Goal: Information Seeking & Learning: Learn about a topic

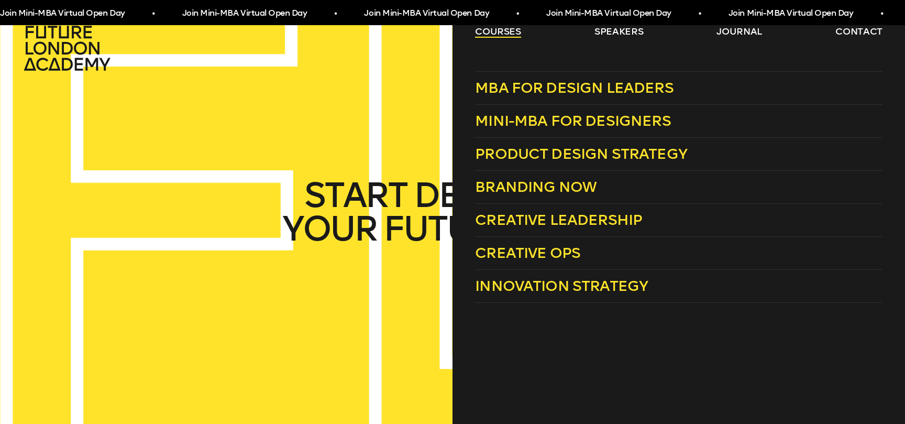
click at [495, 31] on link "courses" at bounding box center [498, 31] width 46 height 13
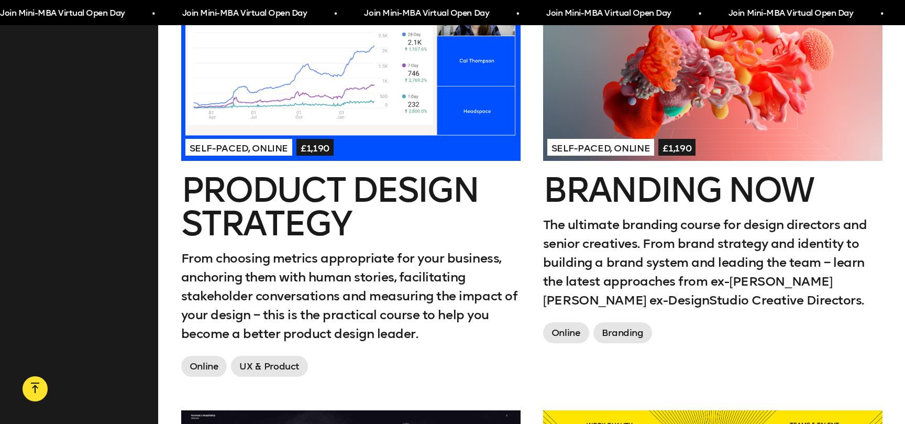
scroll to position [913, 0]
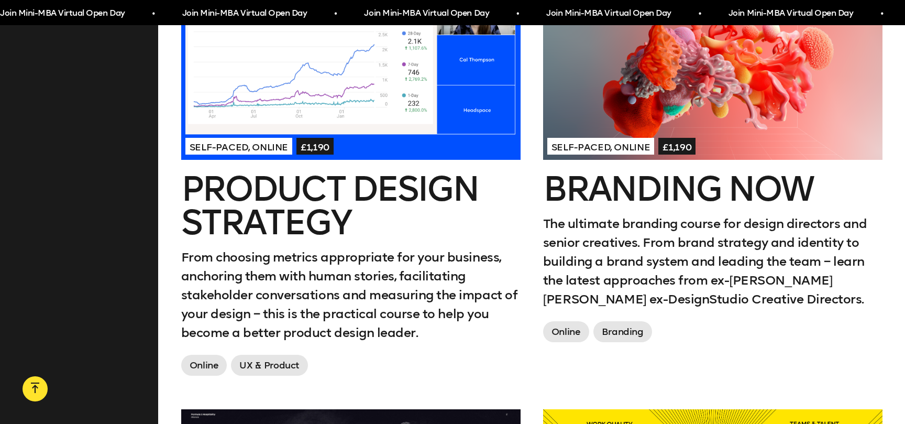
click at [360, 191] on h2 "Product Design Strategy" at bounding box center [350, 205] width 339 height 67
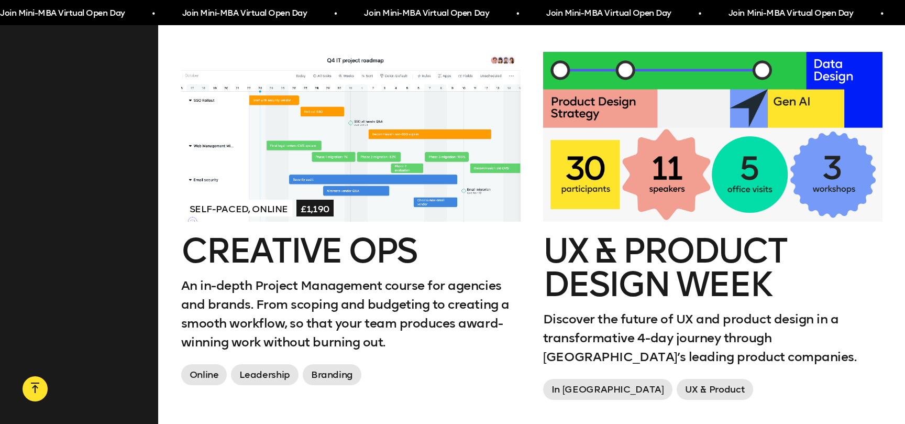
scroll to position [1736, 0]
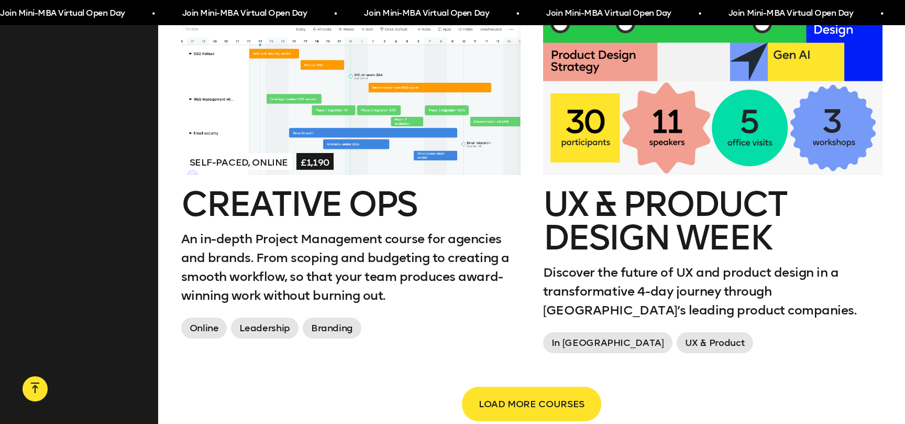
click at [580, 232] on h2 "UX & Product Design Week" at bounding box center [712, 220] width 339 height 67
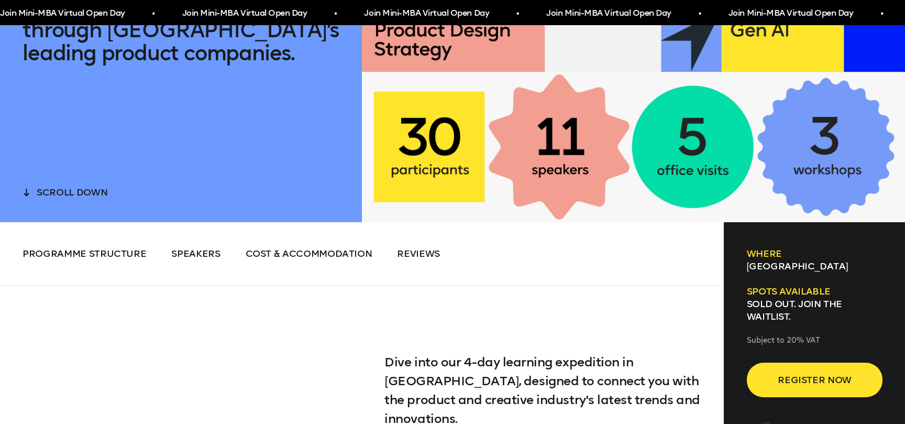
scroll to position [489, 0]
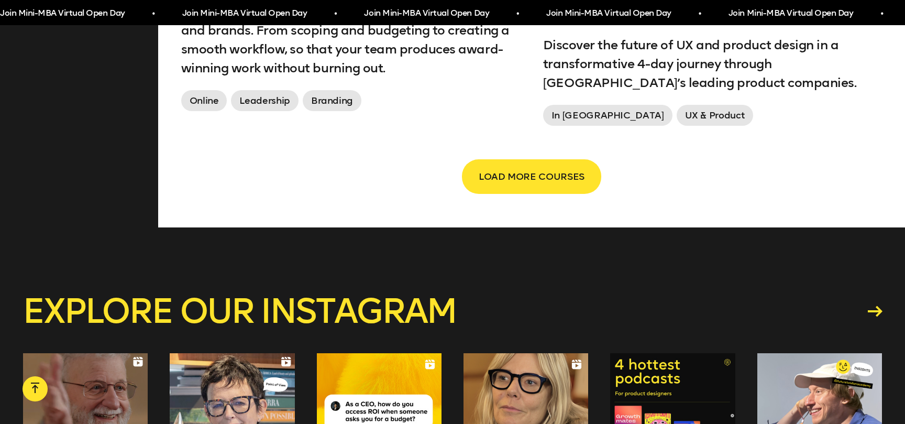
scroll to position [1877, 0]
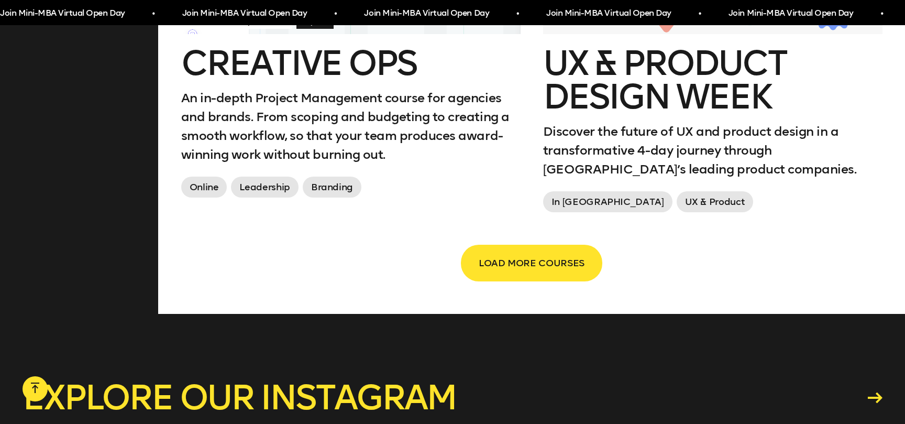
click at [516, 262] on span "LOAD MORE COURSES" at bounding box center [532, 263] width 106 height 20
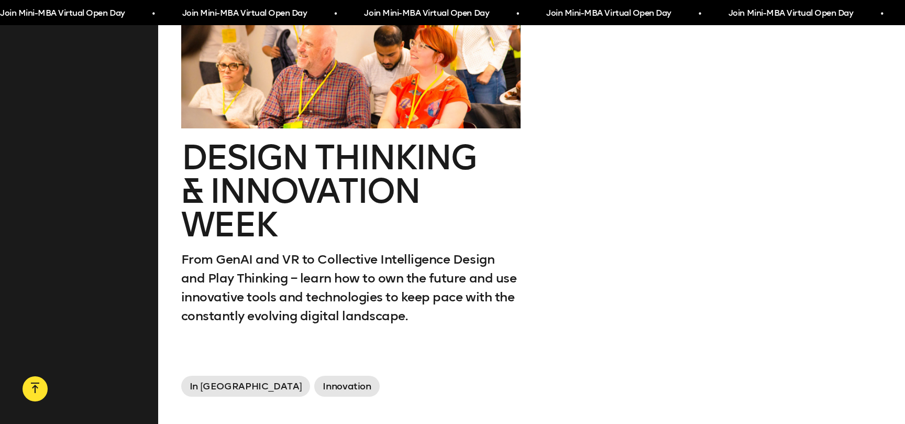
scroll to position [2637, 0]
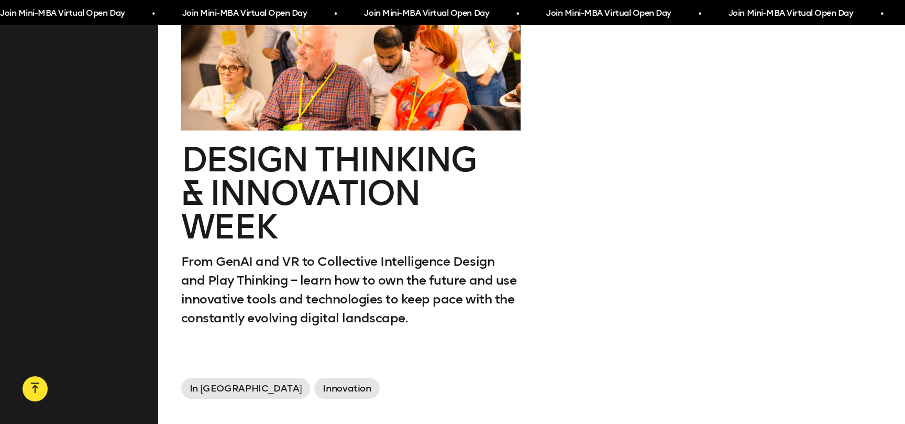
click at [420, 82] on div at bounding box center [350, 46] width 339 height 170
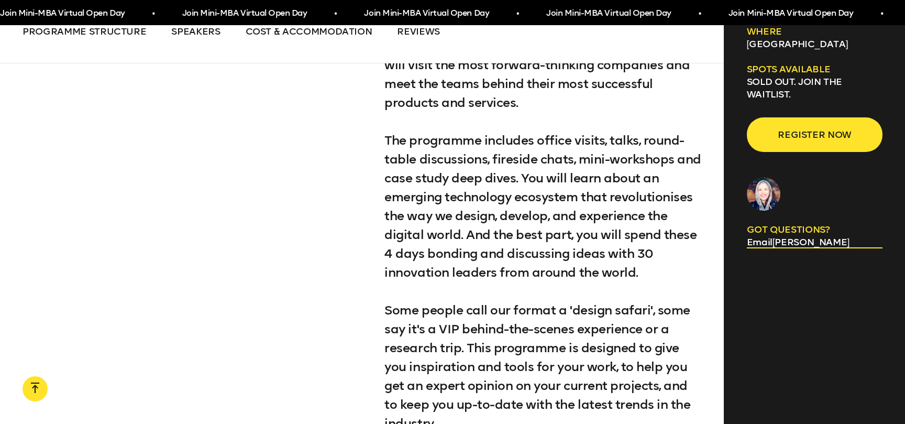
scroll to position [715, 0]
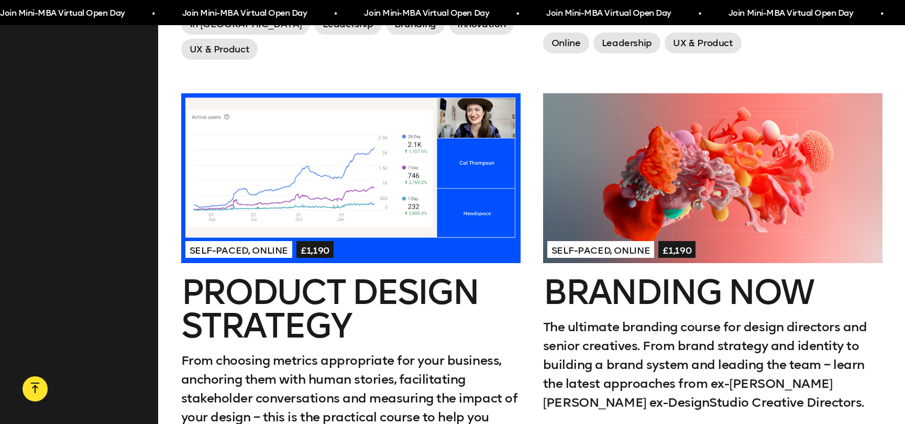
scroll to position [819, 0]
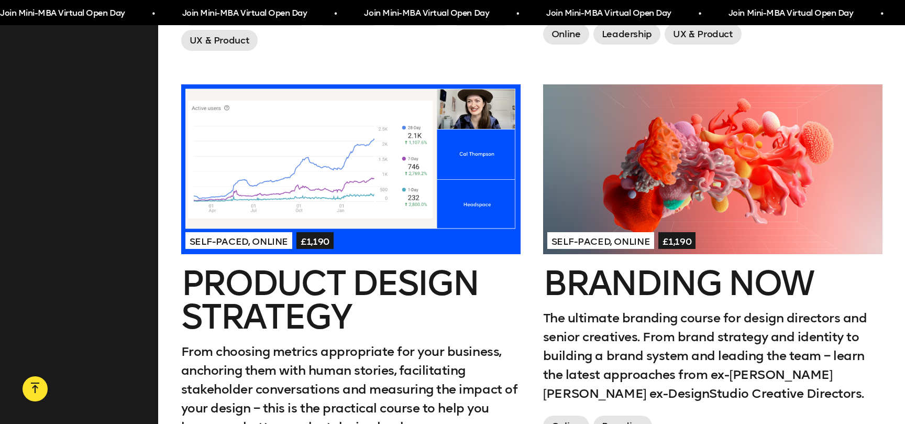
click at [373, 166] on div at bounding box center [350, 169] width 339 height 170
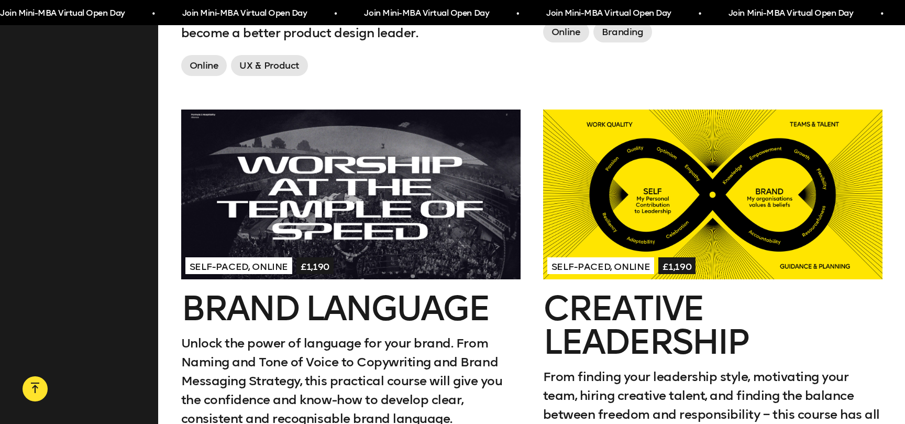
scroll to position [1224, 0]
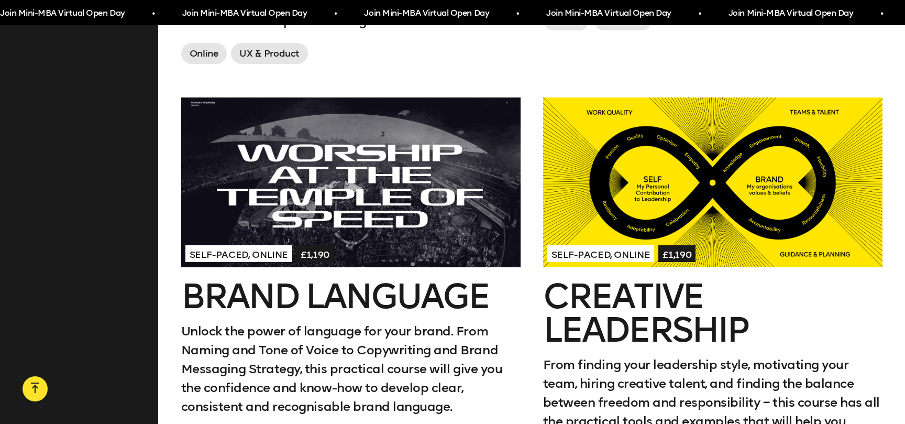
click at [644, 211] on div at bounding box center [712, 182] width 339 height 170
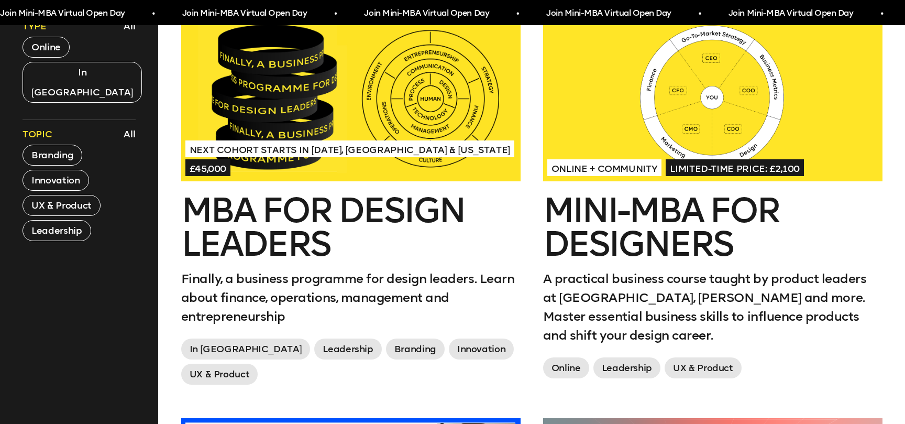
scroll to position [448, 0]
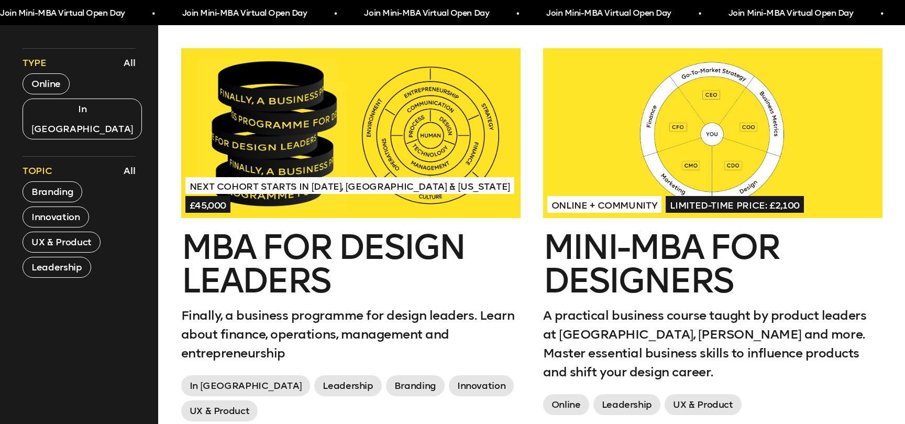
click at [296, 98] on div at bounding box center [350, 133] width 339 height 170
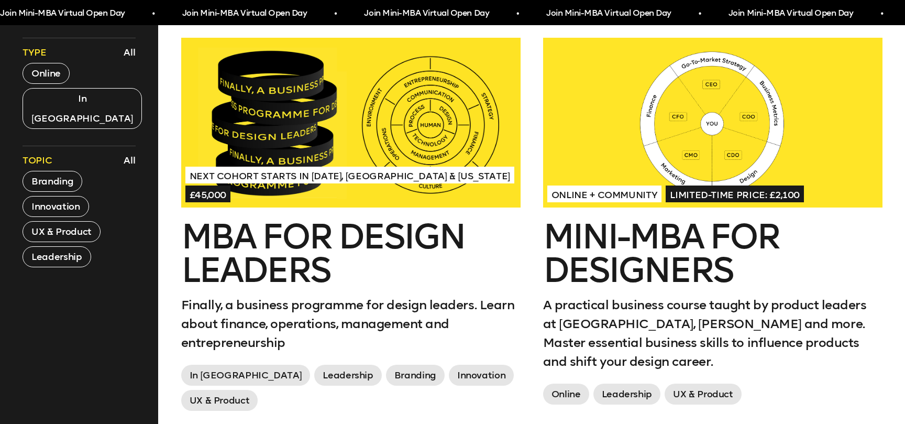
scroll to position [454, 0]
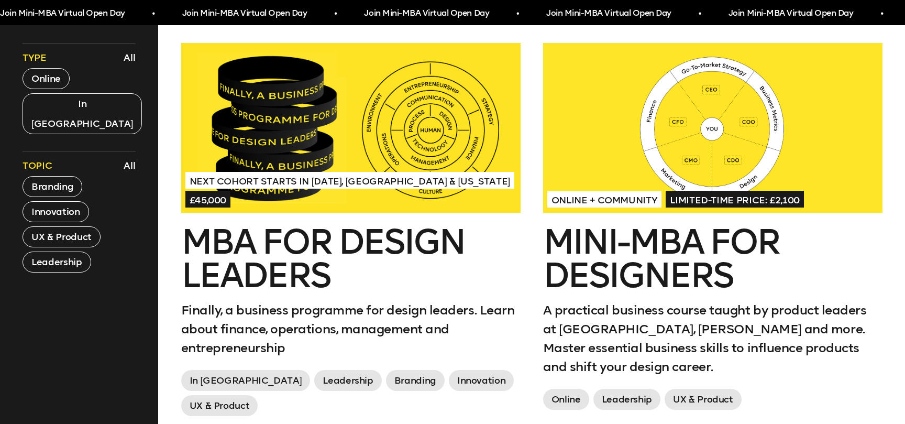
click at [583, 138] on div at bounding box center [712, 128] width 339 height 170
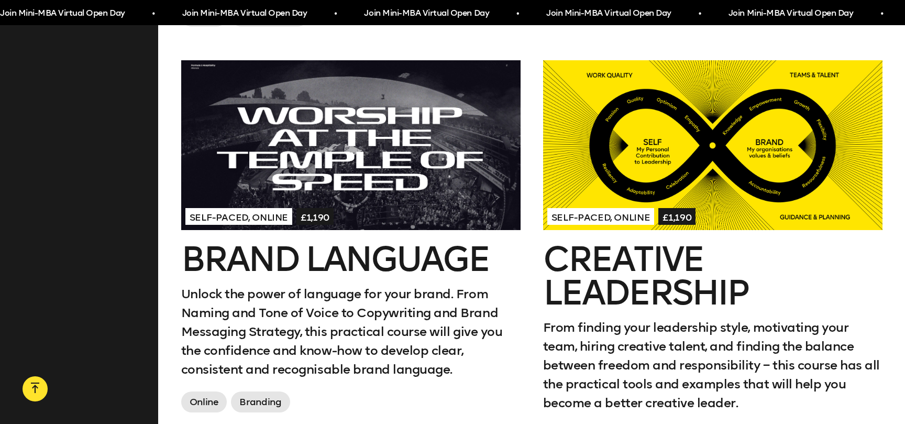
scroll to position [1297, 0]
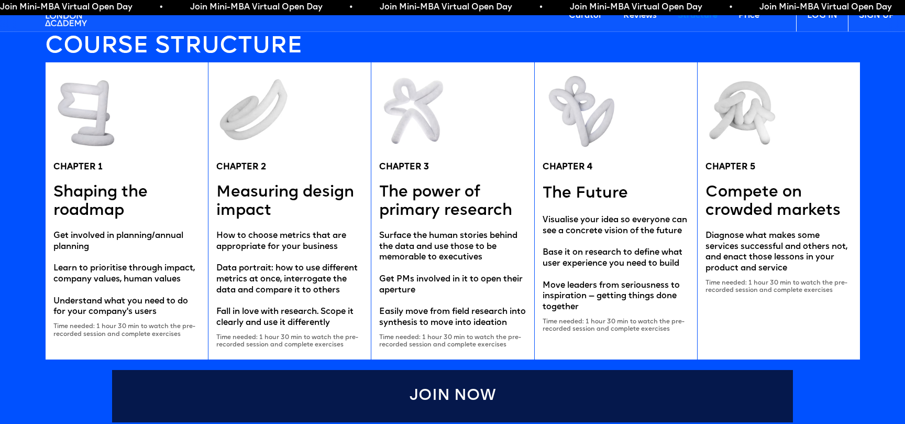
scroll to position [1967, 0]
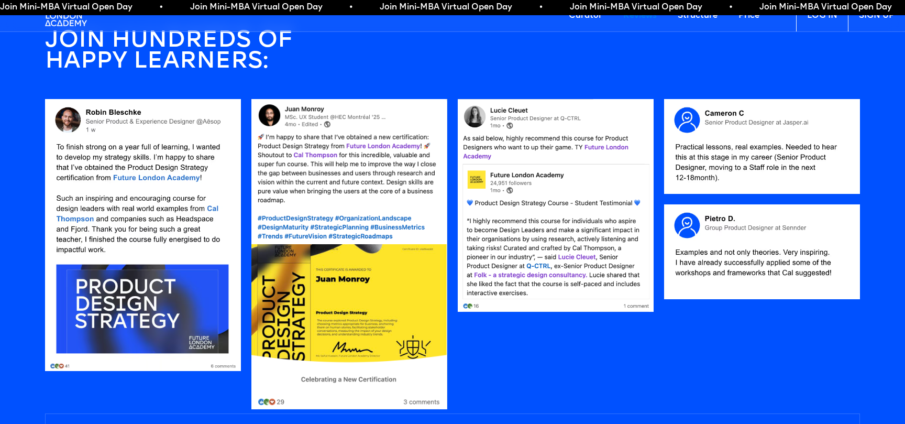
scroll to position [944, 0]
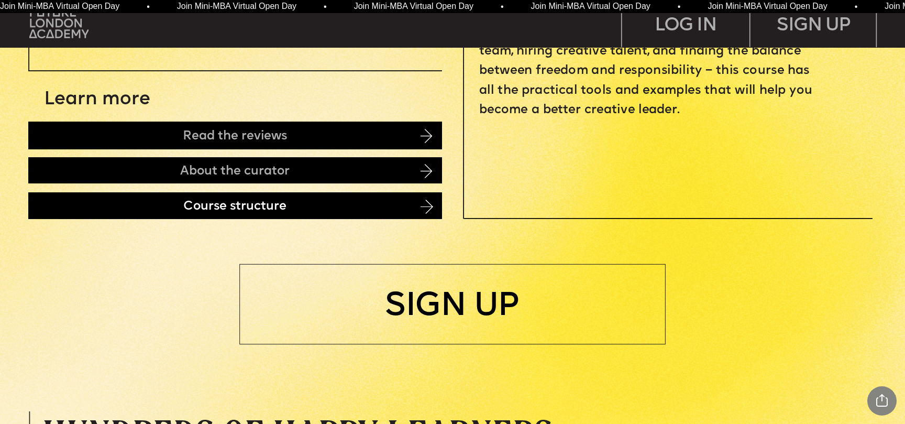
scroll to position [608, 0]
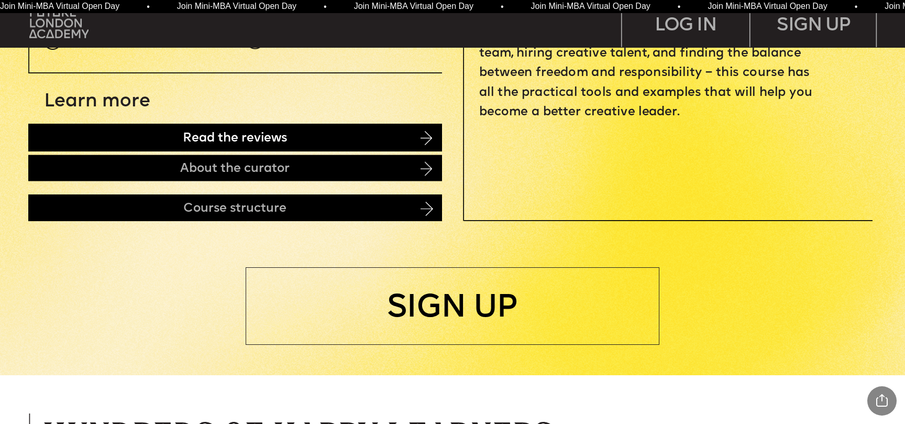
click at [347, 138] on div "Read the reviews" at bounding box center [235, 137] width 414 height 27
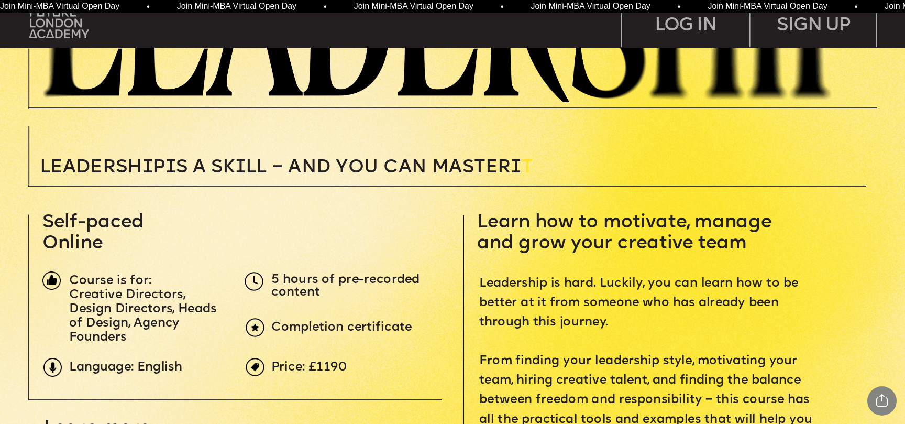
scroll to position [290, 0]
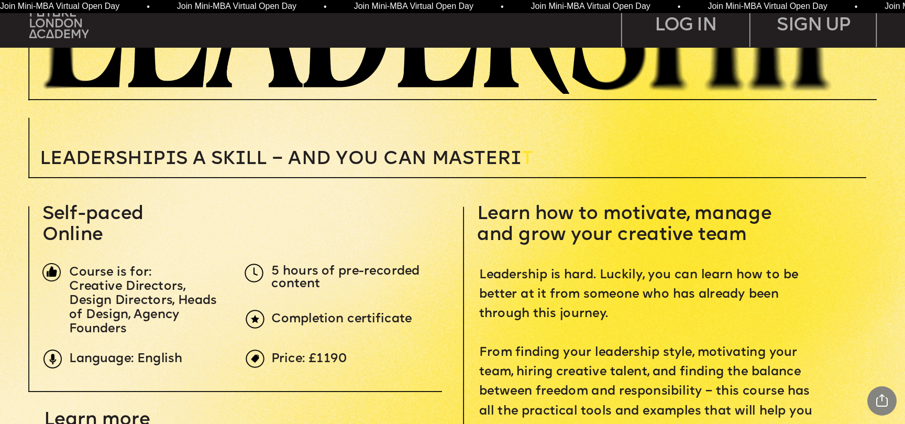
drag, startPoint x: 531, startPoint y: 154, endPoint x: 532, endPoint y: 167, distance: 13.1
click at [532, 167] on p "Leadersh i p i s a sk i ll – and you can MASTER i T" at bounding box center [358, 159] width 636 height 18
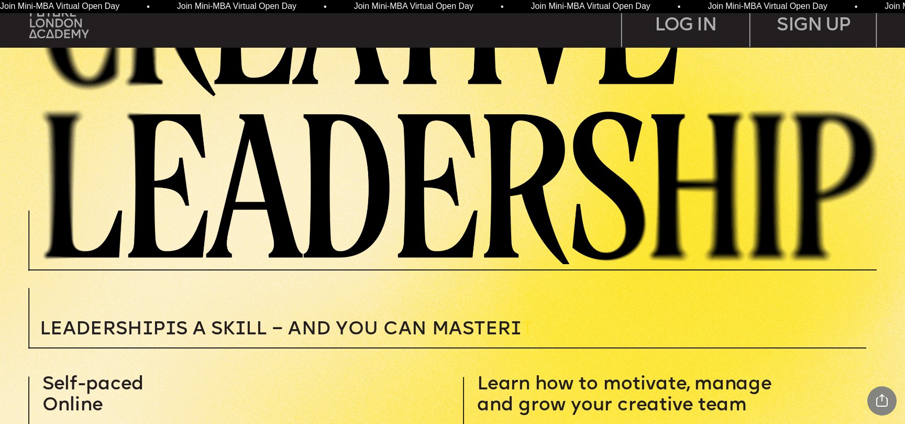
scroll to position [0, 0]
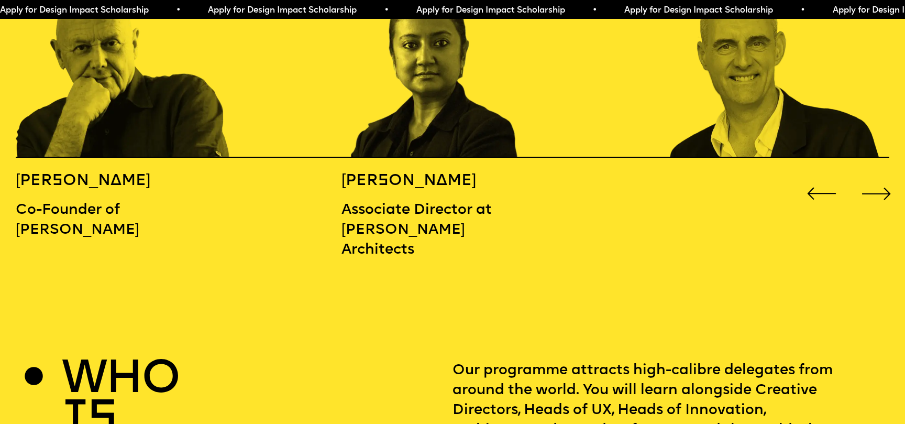
scroll to position [1449, 0]
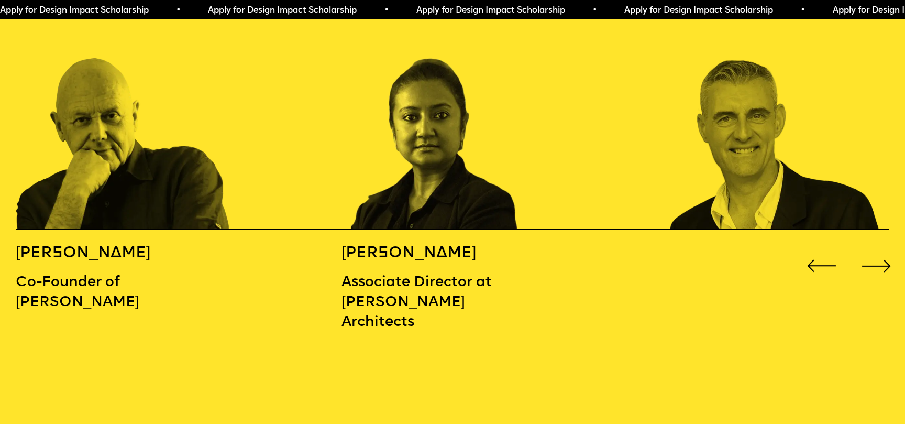
click at [870, 248] on div "Next slide" at bounding box center [876, 266] width 36 height 36
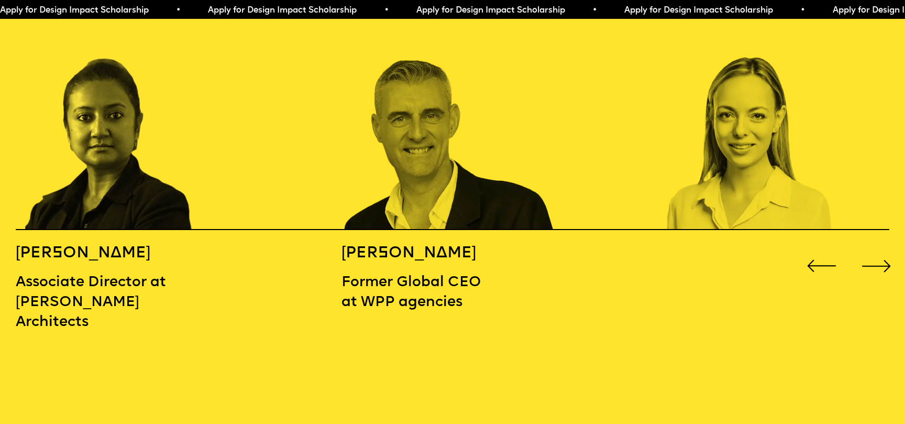
click at [870, 248] on div "Next slide" at bounding box center [876, 266] width 36 height 36
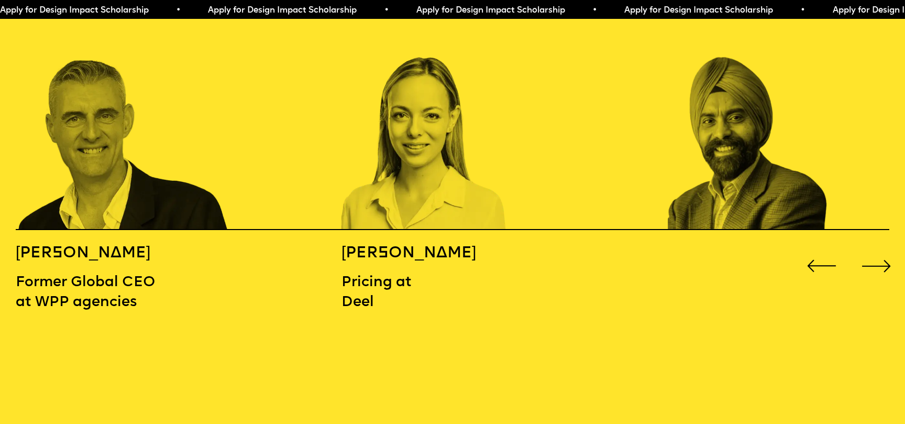
click at [870, 248] on div "Next slide" at bounding box center [876, 266] width 36 height 36
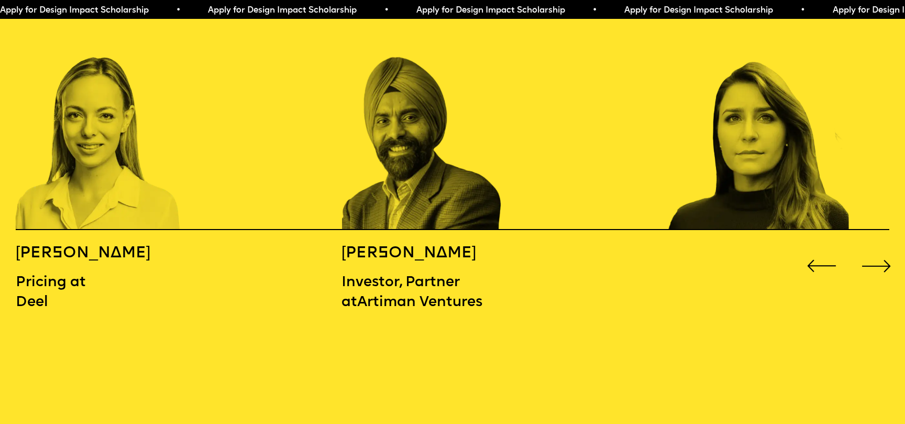
click at [870, 248] on div "Next slide" at bounding box center [876, 266] width 36 height 36
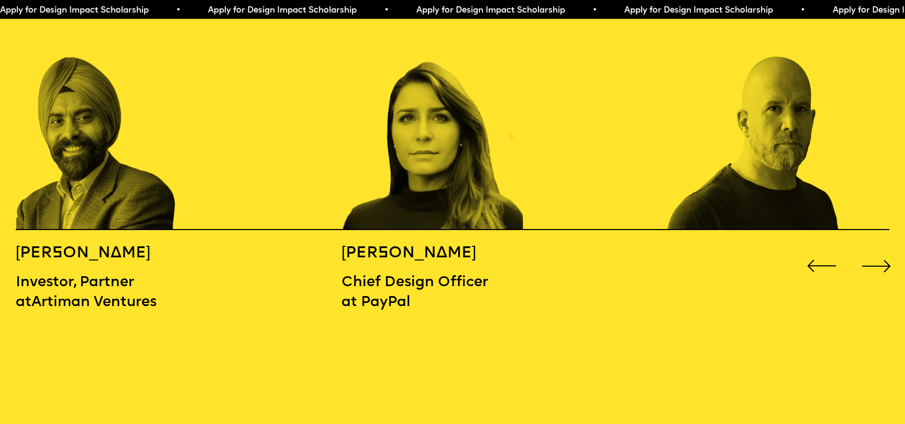
click at [870, 248] on div "Next slide" at bounding box center [876, 266] width 36 height 36
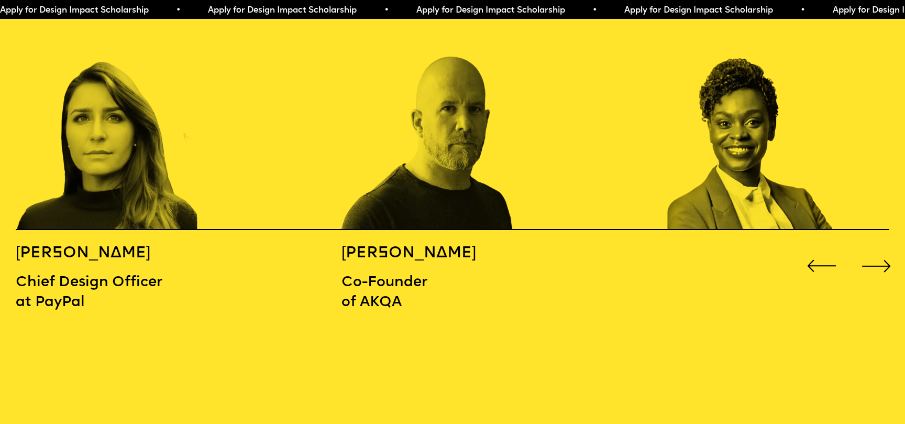
click at [870, 248] on div "Next slide" at bounding box center [876, 266] width 36 height 36
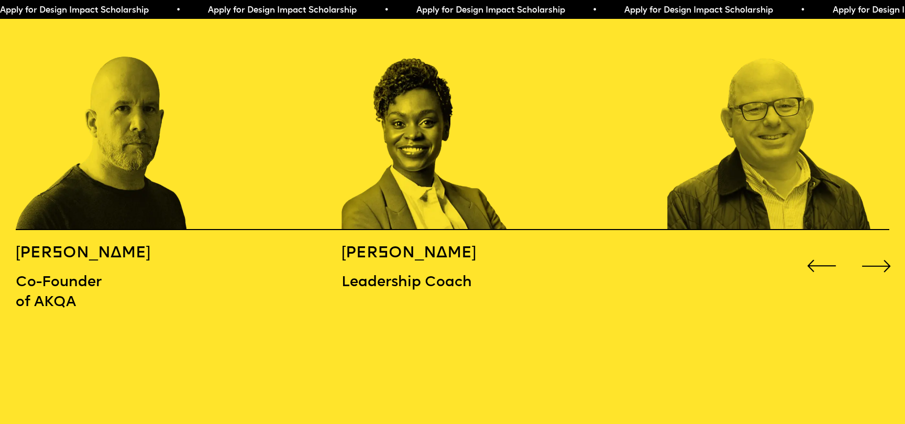
click at [870, 248] on div "Next slide" at bounding box center [876, 266] width 36 height 36
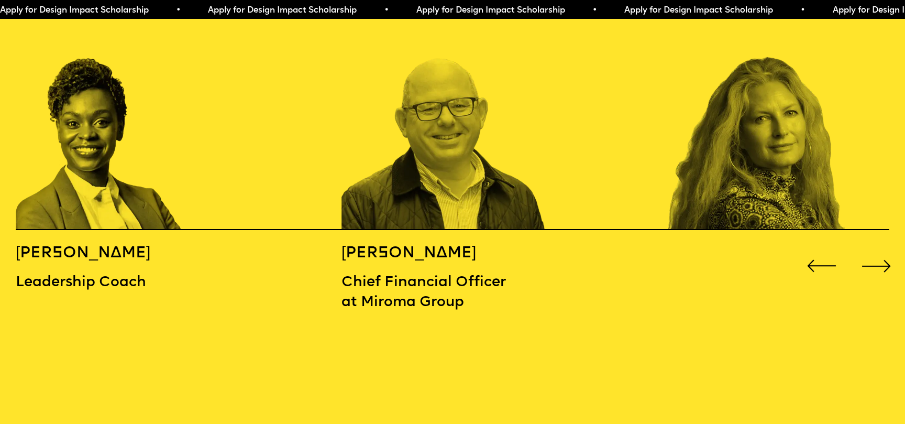
click at [870, 248] on div "Next slide" at bounding box center [876, 266] width 36 height 36
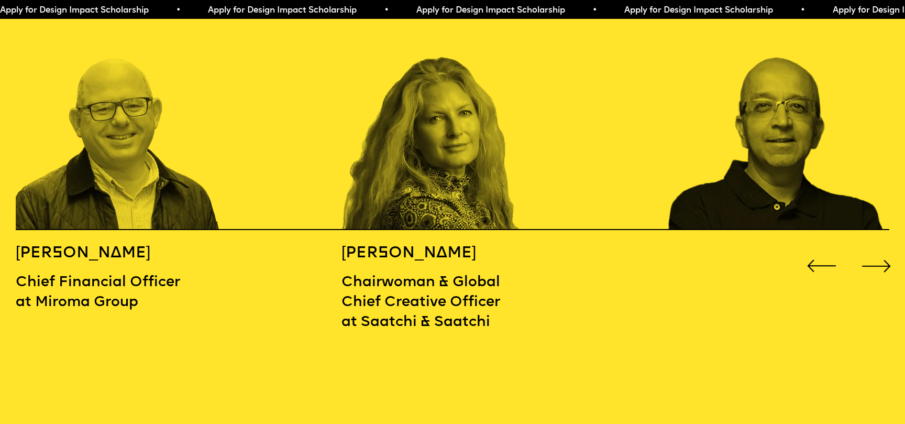
click at [870, 248] on div "Next slide" at bounding box center [876, 266] width 36 height 36
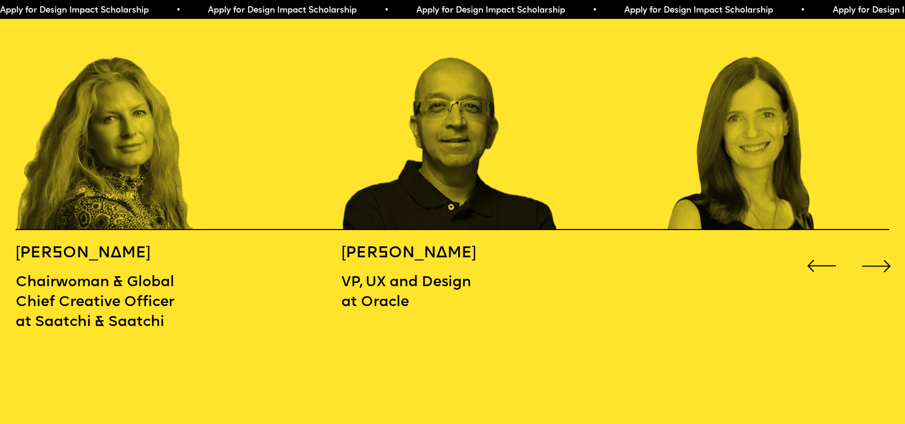
click at [870, 248] on div "Next slide" at bounding box center [876, 266] width 36 height 36
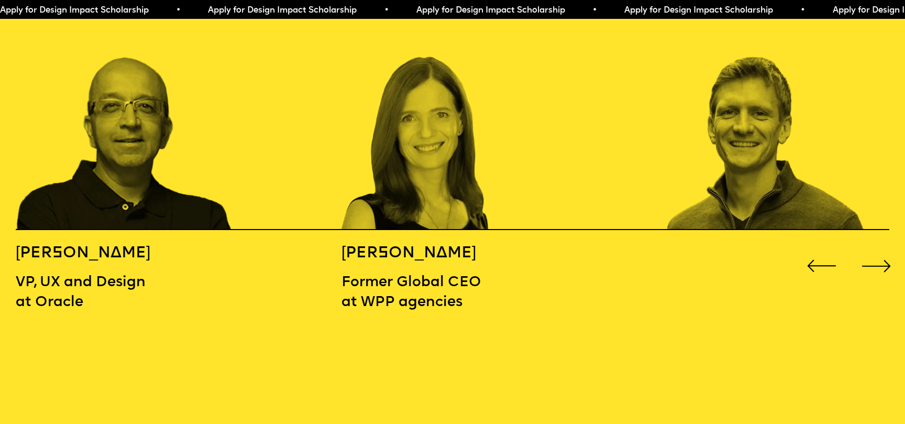
click at [870, 248] on div "Next slide" at bounding box center [876, 266] width 36 height 36
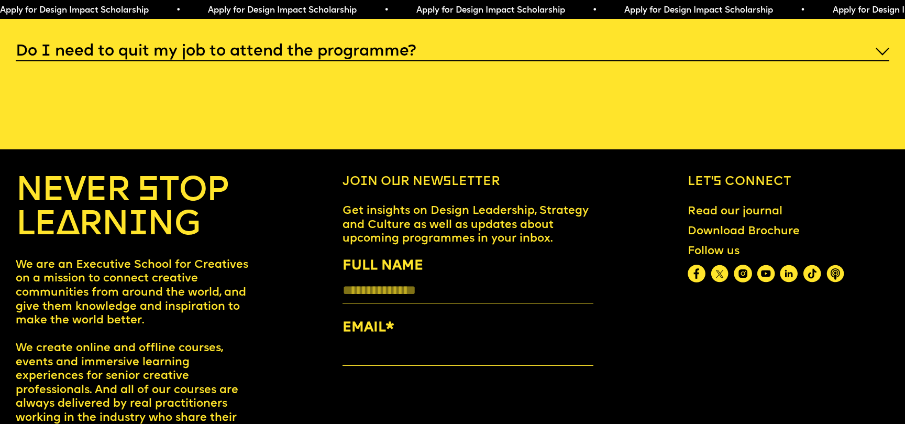
scroll to position [5117, 0]
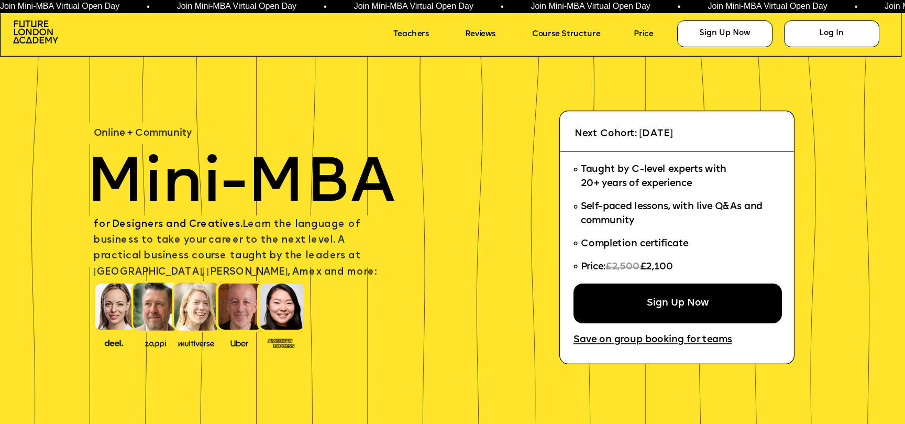
scroll to position [20, 0]
